Goal: Task Accomplishment & Management: Use online tool/utility

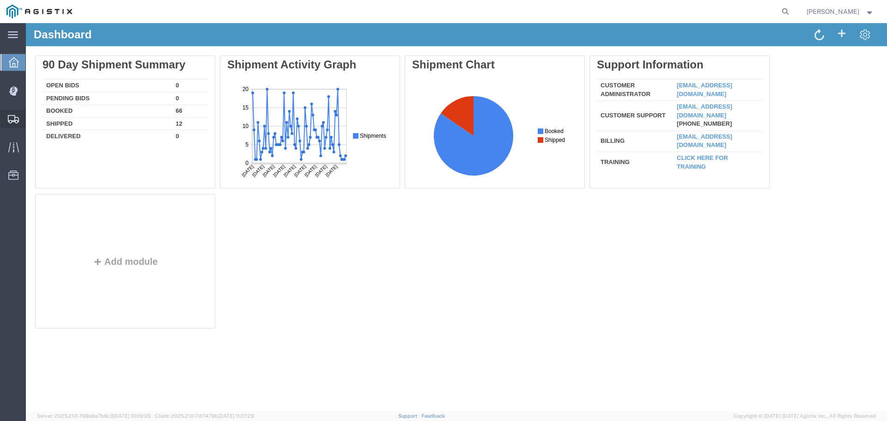
click at [32, 116] on span "Shipments" at bounding box center [28, 119] width 6 height 18
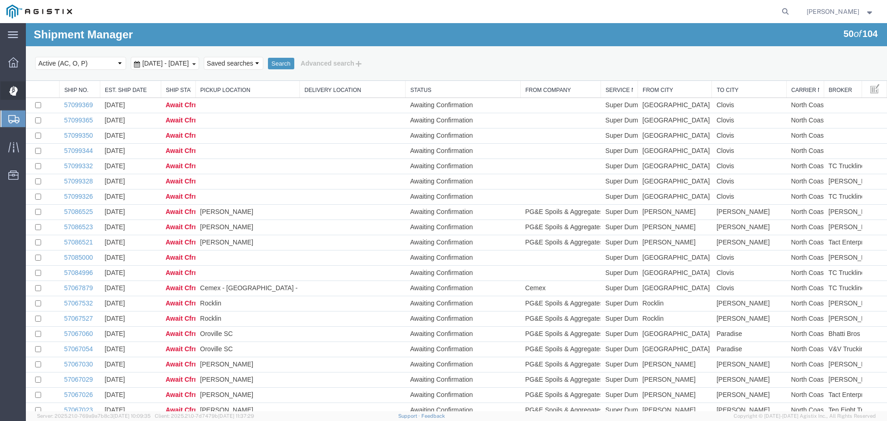
click at [32, 91] on span "Dispatch Manager" at bounding box center [28, 90] width 6 height 18
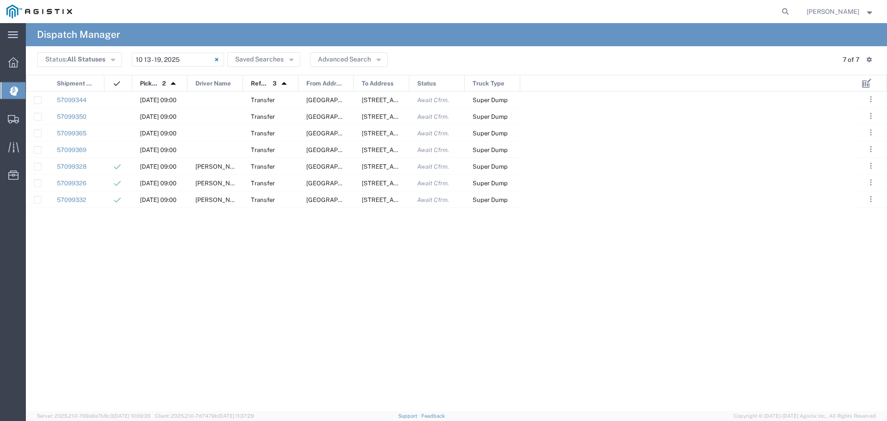
click at [846, 11] on span "[PERSON_NAME]" at bounding box center [833, 11] width 53 height 10
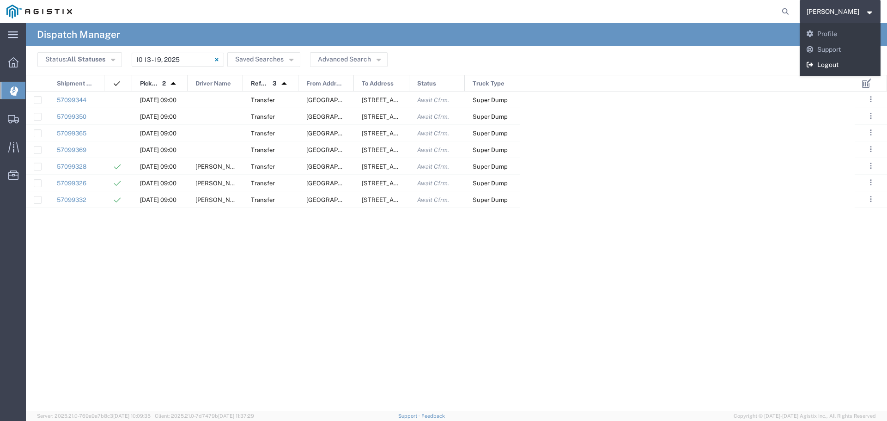
click at [847, 69] on link "Logout" at bounding box center [840, 65] width 81 height 16
